Goal: Transaction & Acquisition: Purchase product/service

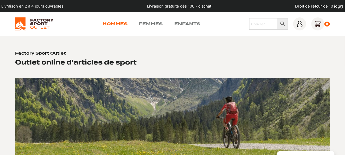
click at [117, 22] on link "Hommes" at bounding box center [115, 24] width 25 height 6
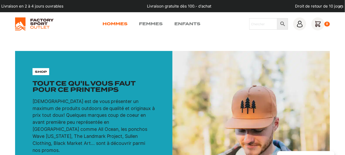
click at [122, 22] on link "Hommes" at bounding box center [115, 24] width 25 height 6
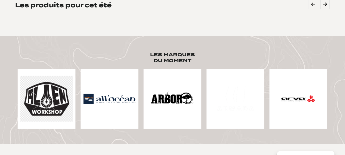
scroll to position [208, 0]
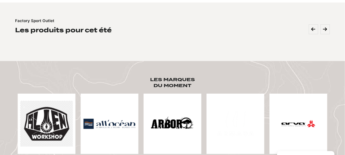
click at [172, 111] on img at bounding box center [172, 124] width 53 height 53
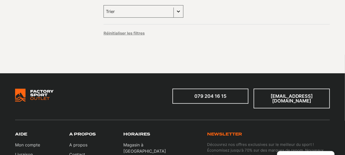
scroll to position [78, 0]
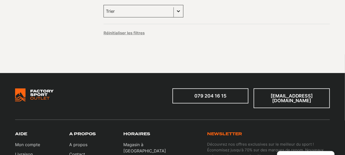
click at [174, 14] on button "Basculer la liste" at bounding box center [178, 11] width 9 height 12
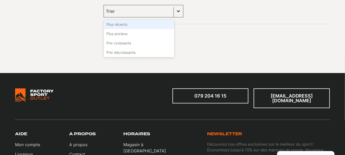
drag, startPoint x: 198, startPoint y: 14, endPoint x: 192, endPoint y: 18, distance: 7.5
click at [198, 14] on div "Trier Trier le contenu Trier Plus récents Plus anciens Prix croissants Prix déc…" at bounding box center [217, 11] width 226 height 12
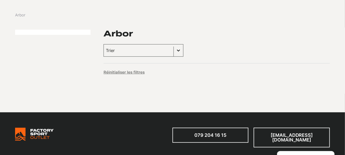
scroll to position [0, 0]
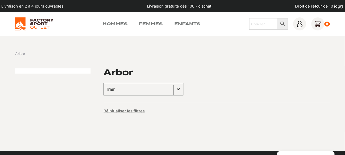
click at [37, 20] on img at bounding box center [34, 23] width 38 height 13
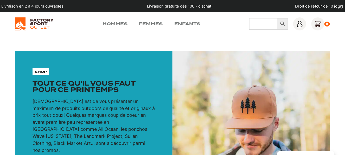
click at [268, 26] on input "Chercher" at bounding box center [263, 23] width 28 height 11
type input "jacket"
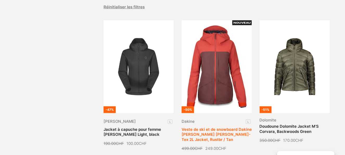
scroll to position [130, 0]
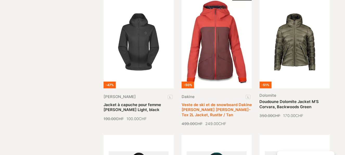
click at [225, 103] on link "Veste de ski et de snowboard Dakine [PERSON_NAME] [PERSON_NAME]-Tex 2L Jacket, …" at bounding box center [217, 110] width 70 height 15
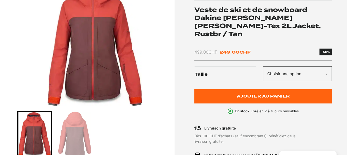
scroll to position [104, 0]
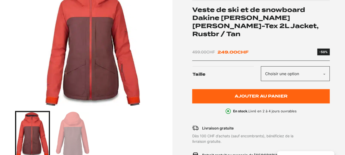
click at [299, 66] on select "Choisir une option L" at bounding box center [295, 73] width 69 height 15
select select "L"
click at [261, 66] on select "Choisir une option L" at bounding box center [295, 73] width 69 height 15
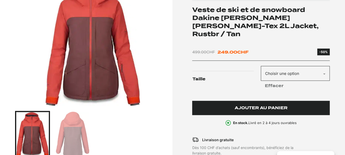
click at [261, 106] on span "Ajouter au panier" at bounding box center [261, 108] width 53 height 4
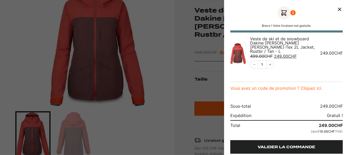
click at [285, 142] on link "Valider la commande" at bounding box center [286, 147] width 112 height 14
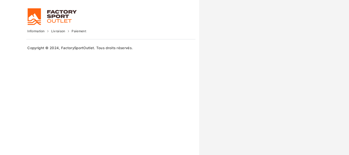
type input "[EMAIL_ADDRESS][DOMAIN_NAME]"
type input "Monsieur [PERSON_NAME] Montull"
type input "TV LOGISTIK Monsieur [PERSON_NAME] 65733736 8, [STREET_ADDRESS]"
type input "54294"
type input "[GEOGRAPHIC_DATA]"
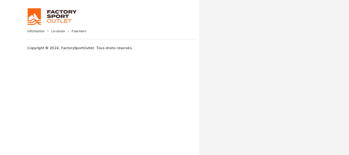
type input "[PHONE_NUMBER]"
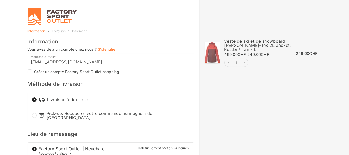
select select "NE"
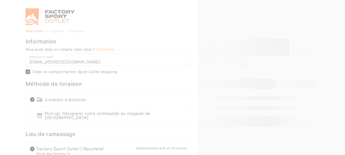
checkbox input "true"
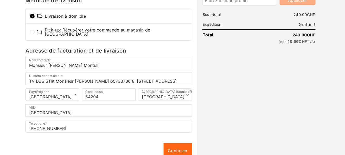
scroll to position [116, 0]
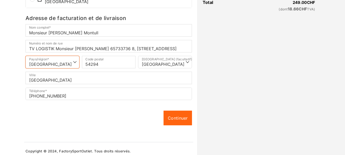
click at [75, 58] on select "Sélectionner un pays/région… [GEOGRAPHIC_DATA] [GEOGRAPHIC_DATA] [GEOGRAPHIC_DA…" at bounding box center [52, 62] width 54 height 12
